Goal: Information Seeking & Learning: Learn about a topic

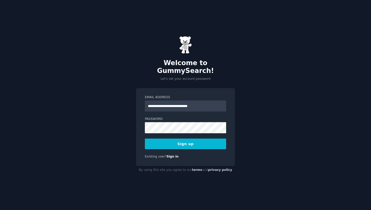
type input "**********"
click at [176, 130] on form "**********" at bounding box center [185, 122] width 81 height 54
click at [186, 139] on button "Sign up" at bounding box center [185, 144] width 81 height 11
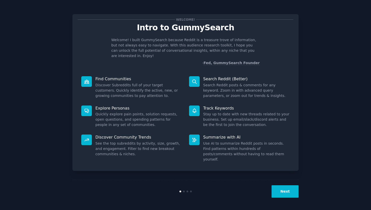
click at [289, 189] on button "Next" at bounding box center [285, 191] width 27 height 12
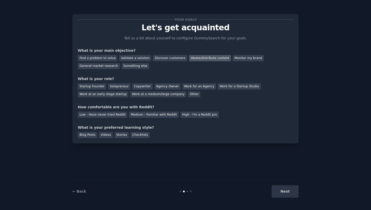
click at [212, 59] on div "Ideate/distribute content" at bounding box center [210, 58] width 42 height 6
click at [170, 58] on div "Discover customers" at bounding box center [170, 58] width 34 height 6
click at [111, 68] on div "General market research" at bounding box center [99, 66] width 42 height 6
click at [124, 87] on div "Solopreneur" at bounding box center [119, 86] width 22 height 6
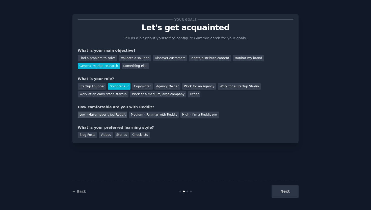
click at [113, 117] on div "Low - Have never tried Reddit" at bounding box center [102, 115] width 49 height 6
click at [120, 136] on div "Stories" at bounding box center [122, 135] width 14 height 6
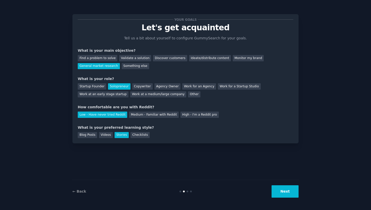
click at [286, 194] on button "Next" at bounding box center [285, 191] width 27 height 12
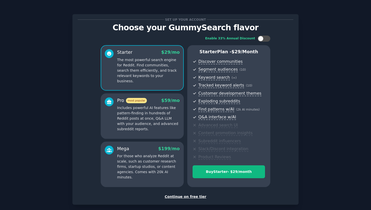
click at [192, 198] on div "Continue on free tier" at bounding box center [186, 196] width 216 height 5
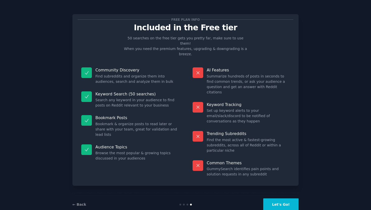
click at [282, 198] on button "Let's Go!" at bounding box center [280, 204] width 35 height 12
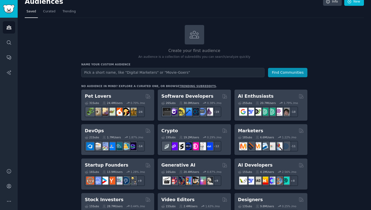
scroll to position [7, 0]
click at [123, 69] on input "text" at bounding box center [172, 72] width 183 height 9
type input "a"
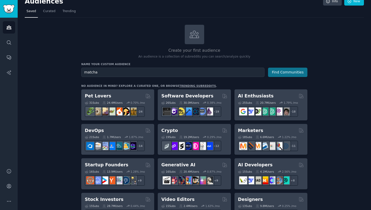
type input "matcha"
click at [290, 72] on button "Find Communities" at bounding box center [287, 72] width 39 height 9
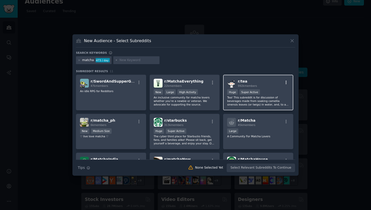
click at [286, 82] on icon "button" at bounding box center [286, 83] width 1 height 4
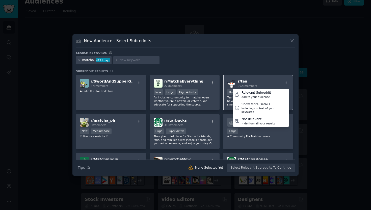
click at [272, 86] on div "r/ tea 992k members Relevant Subreddit Add to your audience Show More Details I…" at bounding box center [258, 83] width 62 height 9
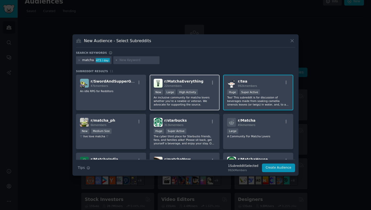
click at [201, 90] on div ">= 80th percentile for submissions / day New Large High Activity" at bounding box center [185, 92] width 62 height 6
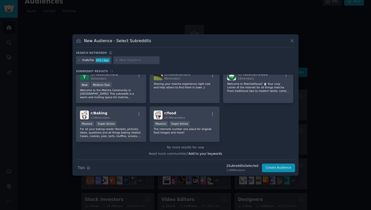
scroll to position [85, 0]
click at [211, 135] on div "r/ food 24.4M members Massive Super Active The internets number one place for o…" at bounding box center [185, 125] width 70 height 36
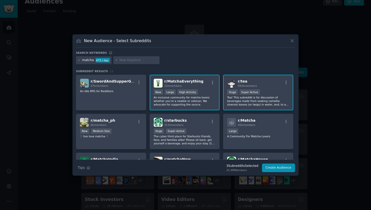
click at [132, 61] on input "text" at bounding box center [138, 60] width 38 height 5
type input "coffee"
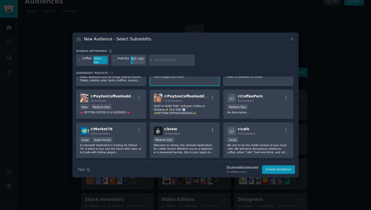
scroll to position [196, 0]
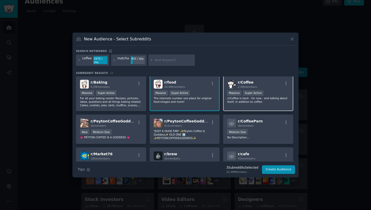
click at [244, 101] on p "/r/Coffee is back - for now - and talking about itself, in addition to coffee." at bounding box center [258, 99] width 62 height 7
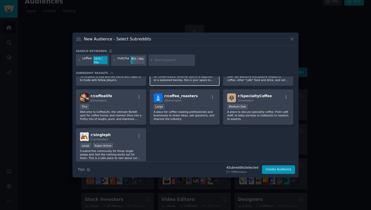
scroll to position [293, 0]
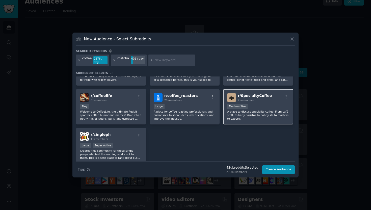
click at [243, 120] on p "A place to discuss speciality coffee. From café staff, to baby baristas to hobb…" at bounding box center [258, 115] width 62 height 11
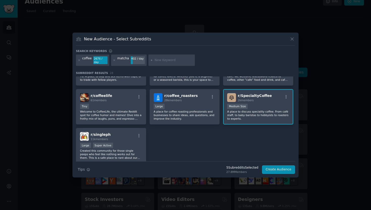
click at [162, 62] on input "text" at bounding box center [174, 60] width 38 height 5
type input "food influencer"
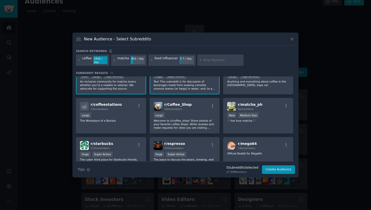
scroll to position [62, 0]
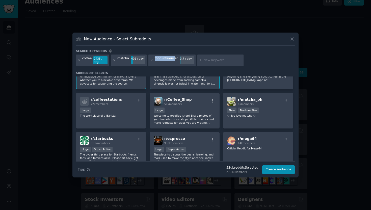
drag, startPoint x: 173, startPoint y: 60, endPoint x: 151, endPoint y: 60, distance: 22.5
click at [151, 60] on div "food influencer 3.7 / day" at bounding box center [171, 61] width 47 height 12
click at [180, 57] on div "3.7 / day" at bounding box center [187, 58] width 14 height 5
click at [151, 61] on icon at bounding box center [151, 60] width 3 height 3
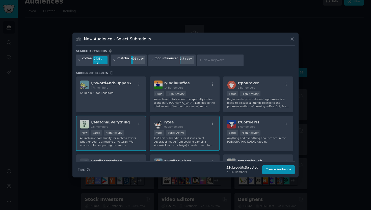
click at [210, 59] on input "text" at bounding box center [223, 60] width 38 height 5
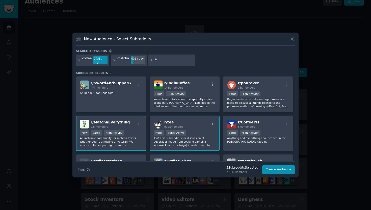
type input "f"
type input "restaurant rec"
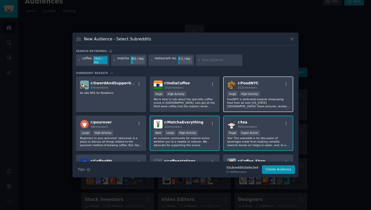
click at [272, 84] on div "r/ FoodNYC 252k members" at bounding box center [258, 85] width 62 height 9
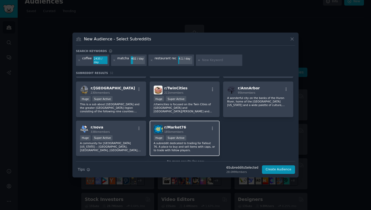
scroll to position [349, 0]
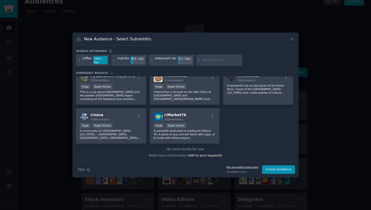
click at [152, 61] on div "restaurant rec 4.1 / day" at bounding box center [171, 61] width 46 height 12
click at [199, 63] on div at bounding box center [219, 61] width 46 height 12
click at [207, 60] on input "text" at bounding box center [221, 60] width 38 height 5
type input "restaurant review"
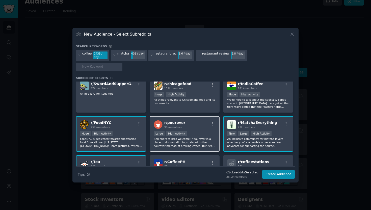
scroll to position [4, 0]
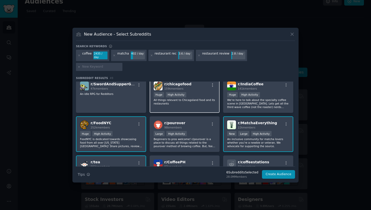
click at [200, 102] on div "r/ chicagofood 159k members Huge High Activity All things relevant to Chicagola…" at bounding box center [185, 96] width 70 height 36
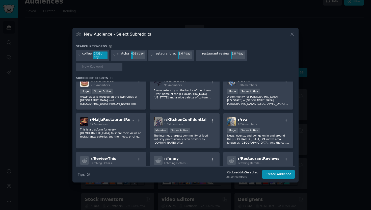
scroll to position [401, 0]
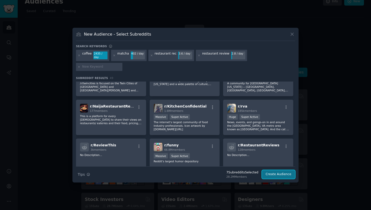
click at [276, 170] on button "Create Audience" at bounding box center [278, 174] width 33 height 9
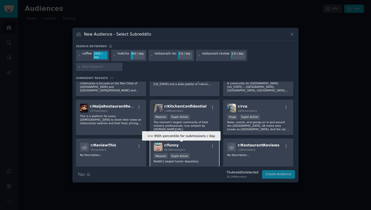
scroll to position [0, 0]
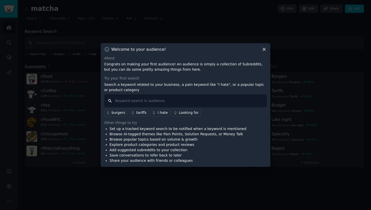
click at [162, 102] on input "text" at bounding box center [185, 100] width 163 height 13
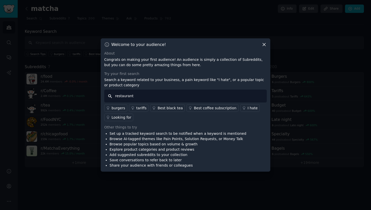
type input "restaurants"
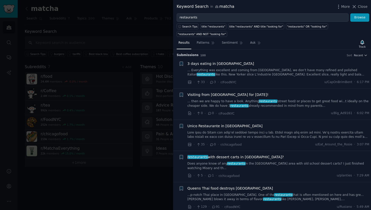
click at [208, 63] on span "3 days eating in [GEOGRAPHIC_DATA]" at bounding box center [221, 63] width 67 height 5
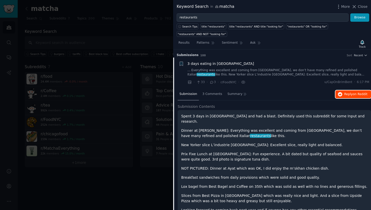
click at [347, 94] on span "Reply on Reddit" at bounding box center [355, 94] width 23 height 5
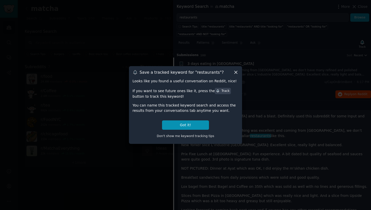
click at [235, 74] on icon at bounding box center [235, 72] width 5 height 5
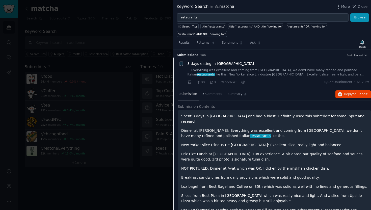
click at [221, 144] on div "Spent 3 days in [GEOGRAPHIC_DATA] and had a blast. Definitely used this subredd…" at bounding box center [274, 166] width 186 height 105
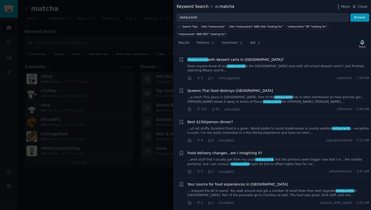
scroll to position [481, 0]
click at [212, 120] on span "Best $150/person dinner?" at bounding box center [211, 122] width 46 height 5
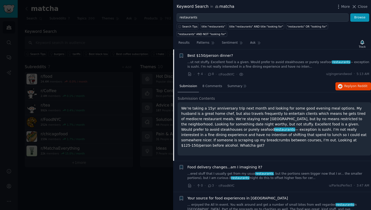
scroll to position [158, 0]
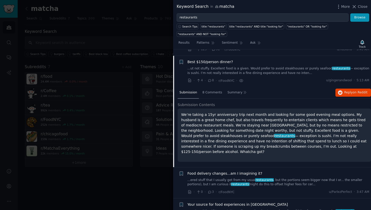
click at [212, 62] on span "Best $150/person dinner?" at bounding box center [211, 61] width 46 height 5
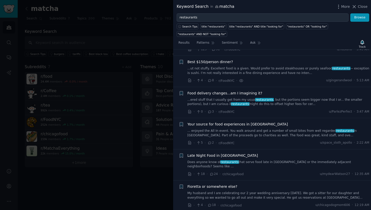
scroll to position [164, 0]
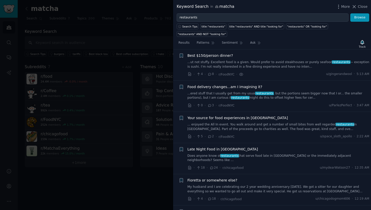
click at [212, 119] on span "Your source for food experiences in [GEOGRAPHIC_DATA]" at bounding box center [238, 117] width 101 height 5
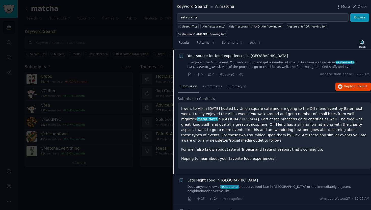
scroll to position [226, 0]
click at [352, 89] on button "Reply on Reddit" at bounding box center [354, 86] width 36 height 8
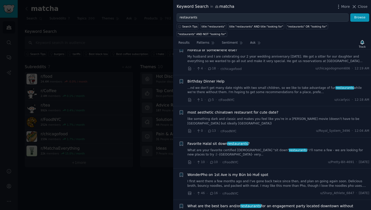
scroll to position [389, 0]
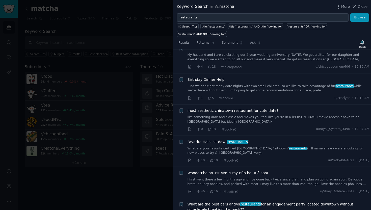
click at [242, 84] on link "...nd we don't get many date nights with two small children, so we like to take…" at bounding box center [279, 88] width 182 height 9
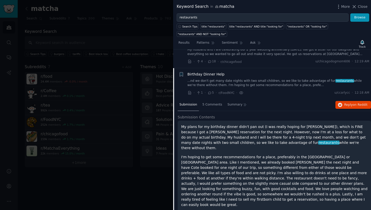
scroll to position [320, 0]
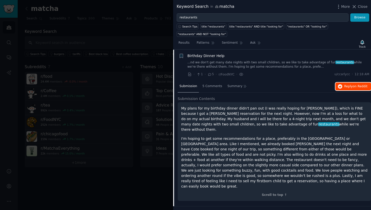
click at [350, 84] on button "Reply on Reddit" at bounding box center [354, 87] width 36 height 8
click at [286, 58] on div "Birthday Dinner Help" at bounding box center [279, 55] width 182 height 5
click at [206, 58] on span "Birthday Dinner Help" at bounding box center [206, 55] width 37 height 5
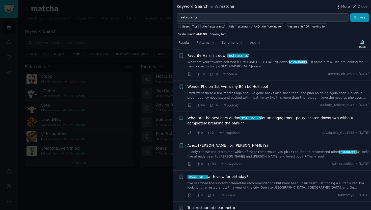
scroll to position [384, 0]
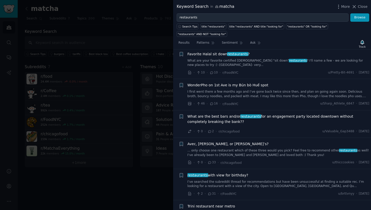
click at [206, 118] on span "What are the best bars and/or restaurants for an engagement party located downt…" at bounding box center [279, 119] width 182 height 11
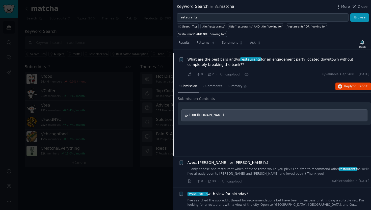
scroll to position [444, 0]
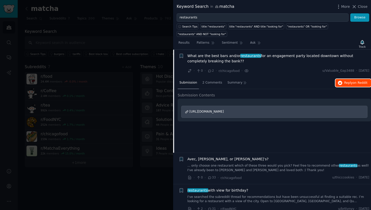
click at [346, 84] on span "Reply on Reddit" at bounding box center [355, 83] width 23 height 5
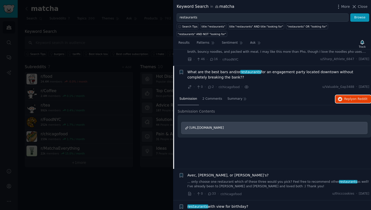
scroll to position [425, 0]
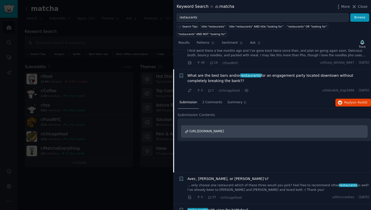
click at [302, 76] on span "What are the best bars and/or restaurants for an engagement party located downt…" at bounding box center [279, 78] width 182 height 11
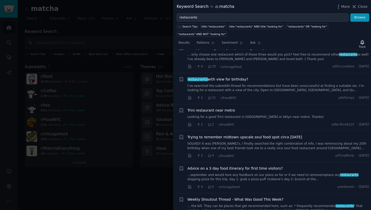
scroll to position [481, 0]
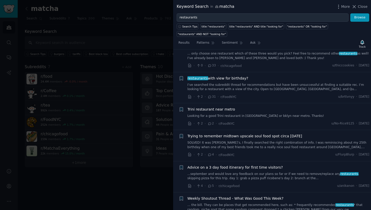
click at [237, 84] on link "I’ve searched the subreddit thread for recommendations but have been unsuccessf…" at bounding box center [279, 87] width 182 height 9
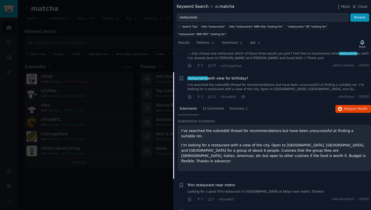
scroll to position [503, 0]
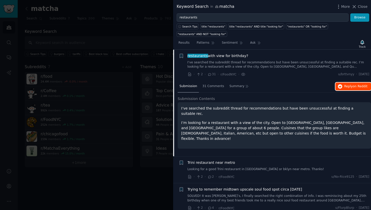
click at [344, 89] on button "Reply on Reddit" at bounding box center [354, 87] width 36 height 8
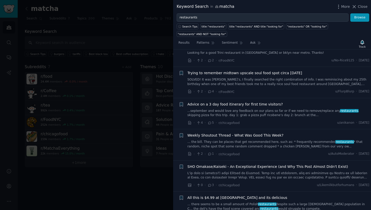
scroll to position [596, 0]
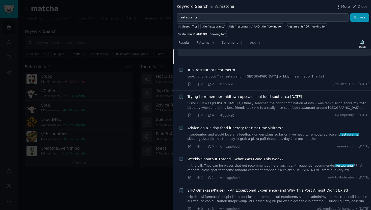
click at [218, 75] on link "Looking for a good Trini restaurant in [GEOGRAPHIC_DATA] or bklyn near metro. T…" at bounding box center [279, 76] width 182 height 5
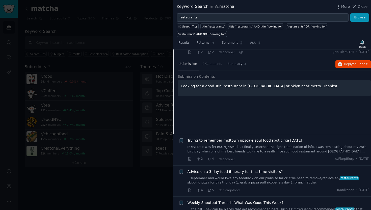
scroll to position [535, 0]
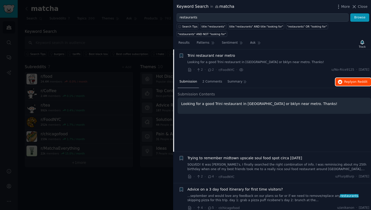
click at [360, 83] on span "on Reddit" at bounding box center [360, 82] width 15 height 4
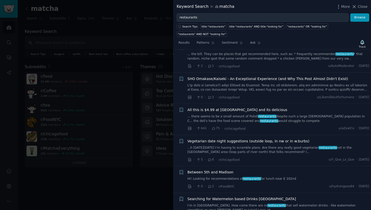
scroll to position [721, 0]
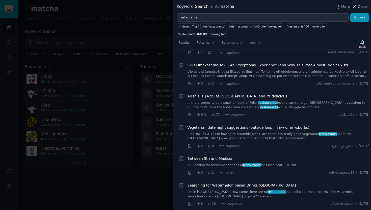
click at [362, 9] on span "Close" at bounding box center [363, 6] width 10 height 5
